Goal: Task Accomplishment & Management: Manage account settings

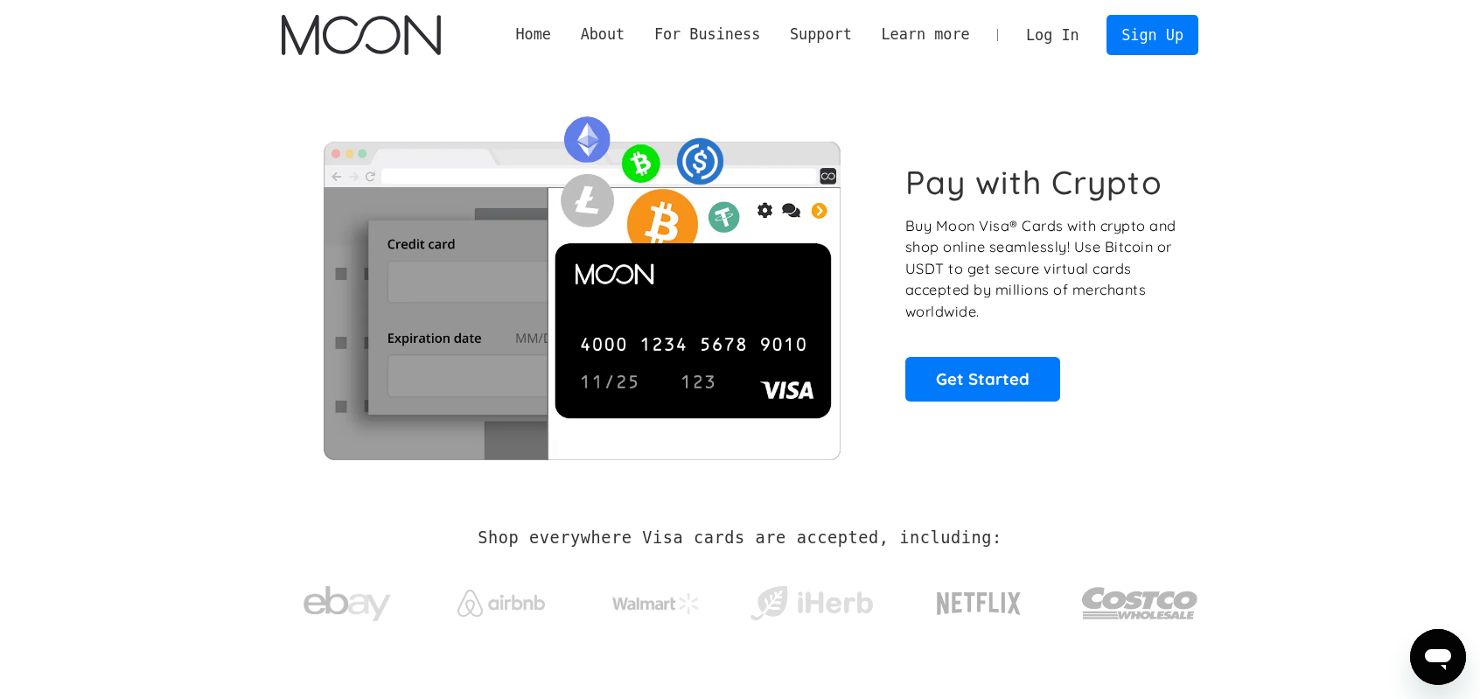
click at [1069, 29] on link "Log In" at bounding box center [1052, 35] width 82 height 38
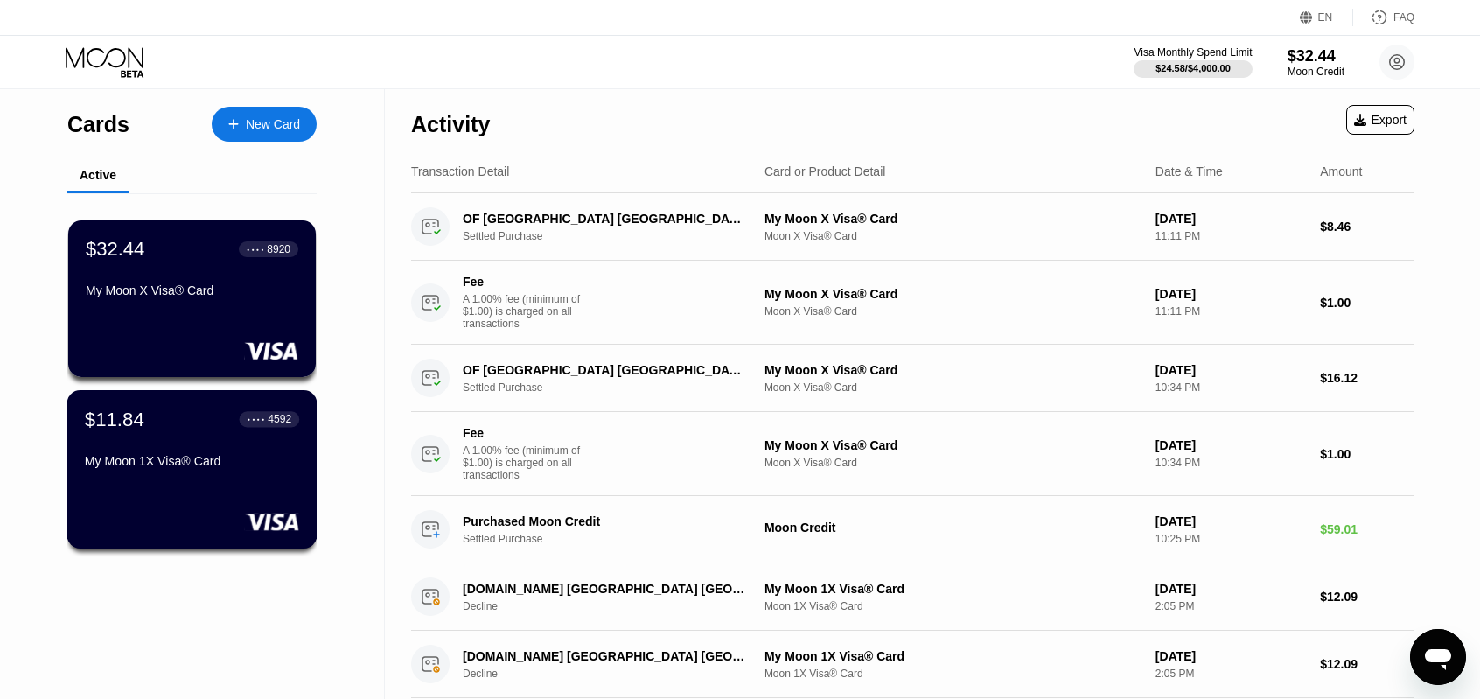
click at [227, 467] on div "My Moon 1X Visa® Card" at bounding box center [192, 461] width 214 height 14
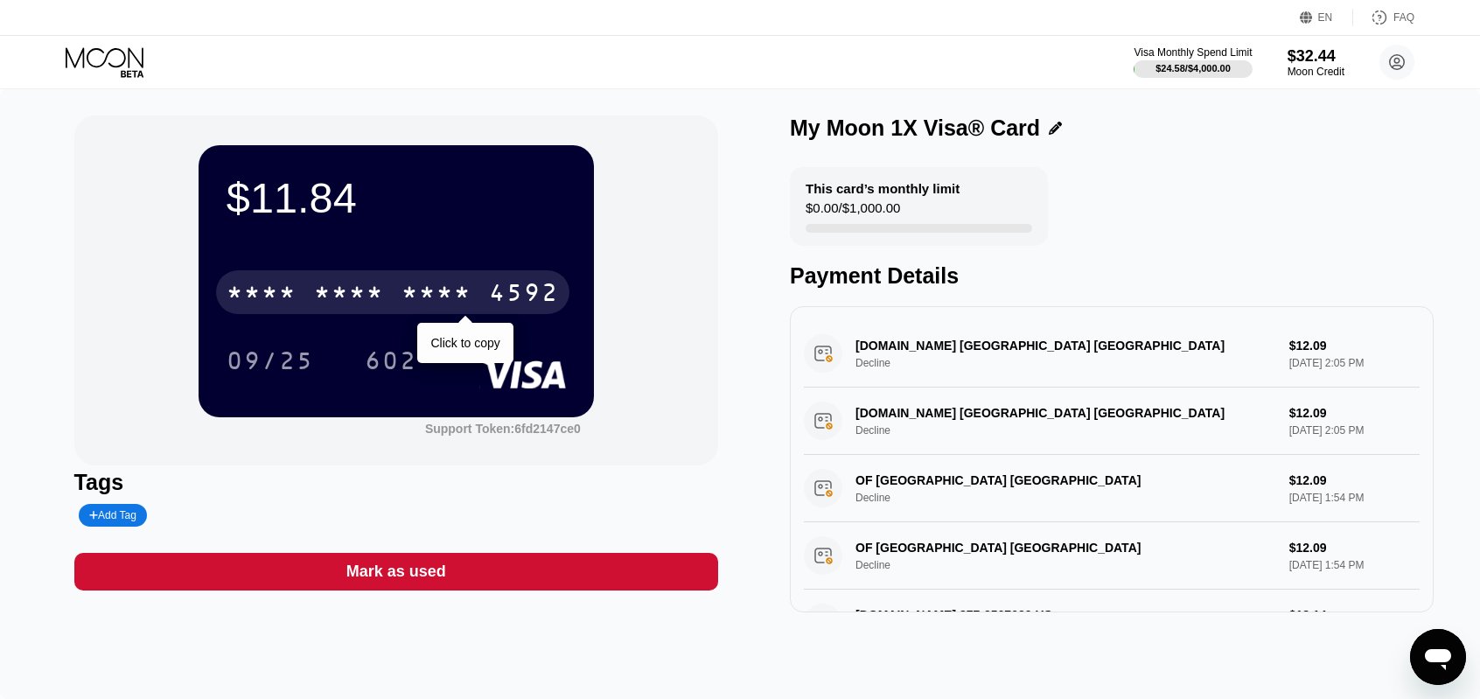
click at [523, 290] on div "4592" at bounding box center [524, 295] width 70 height 28
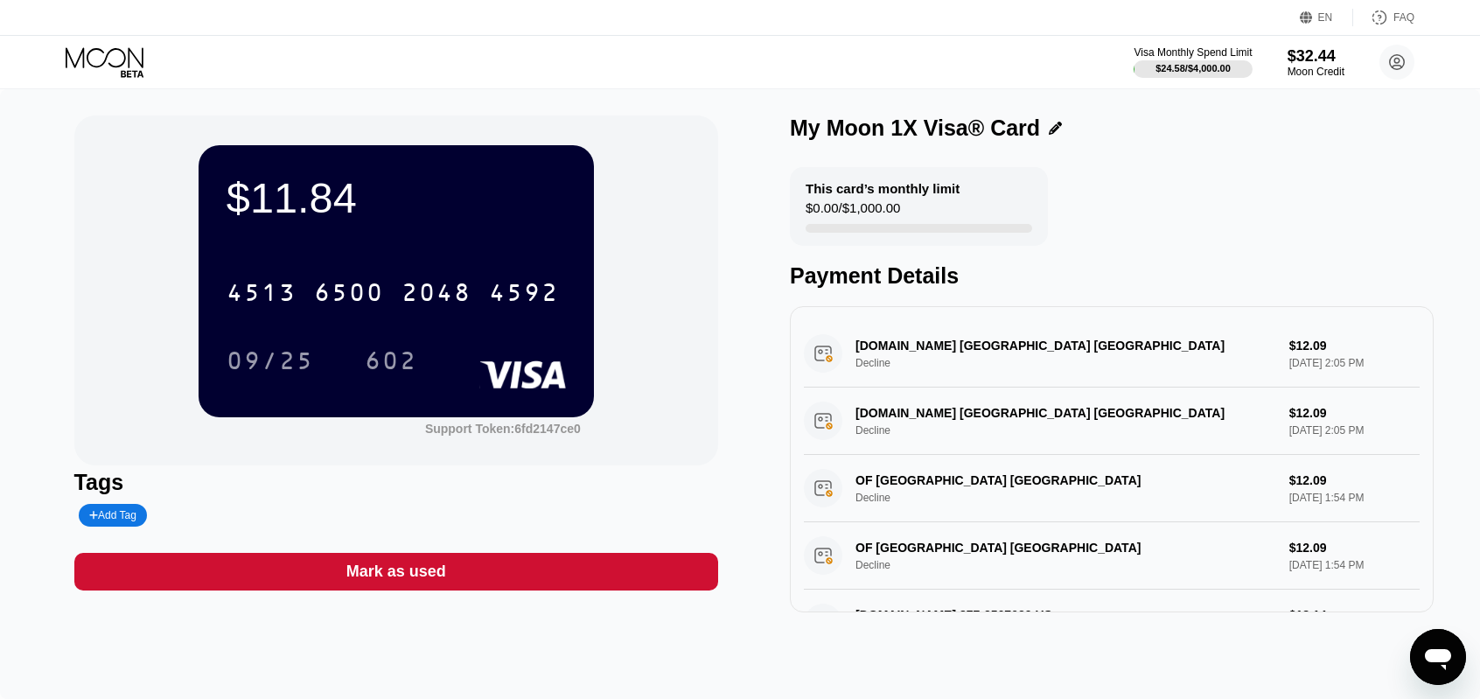
drag, startPoint x: 666, startPoint y: 206, endPoint x: 655, endPoint y: 201, distance: 11.4
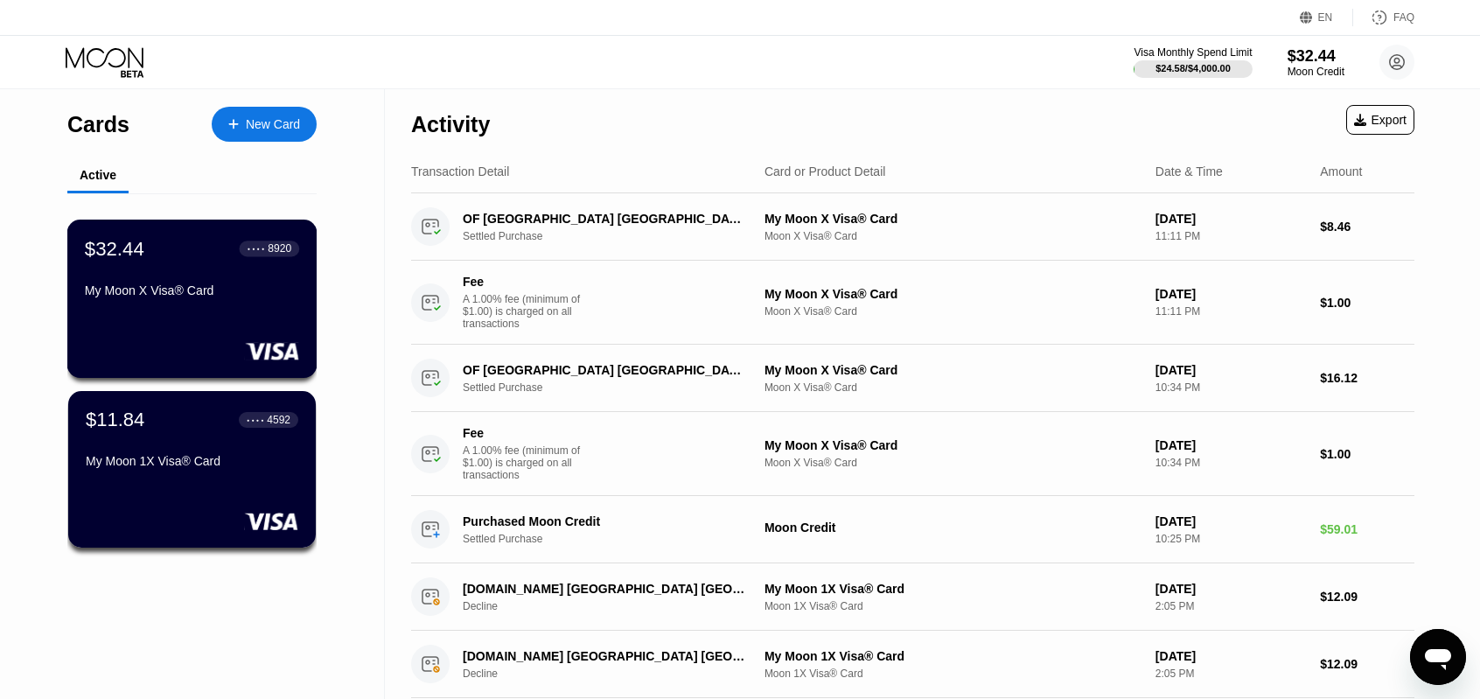
click at [213, 260] on div "$32.44 ● ● ● ● 8920" at bounding box center [192, 248] width 214 height 23
